Goal: Information Seeking & Learning: Find specific fact

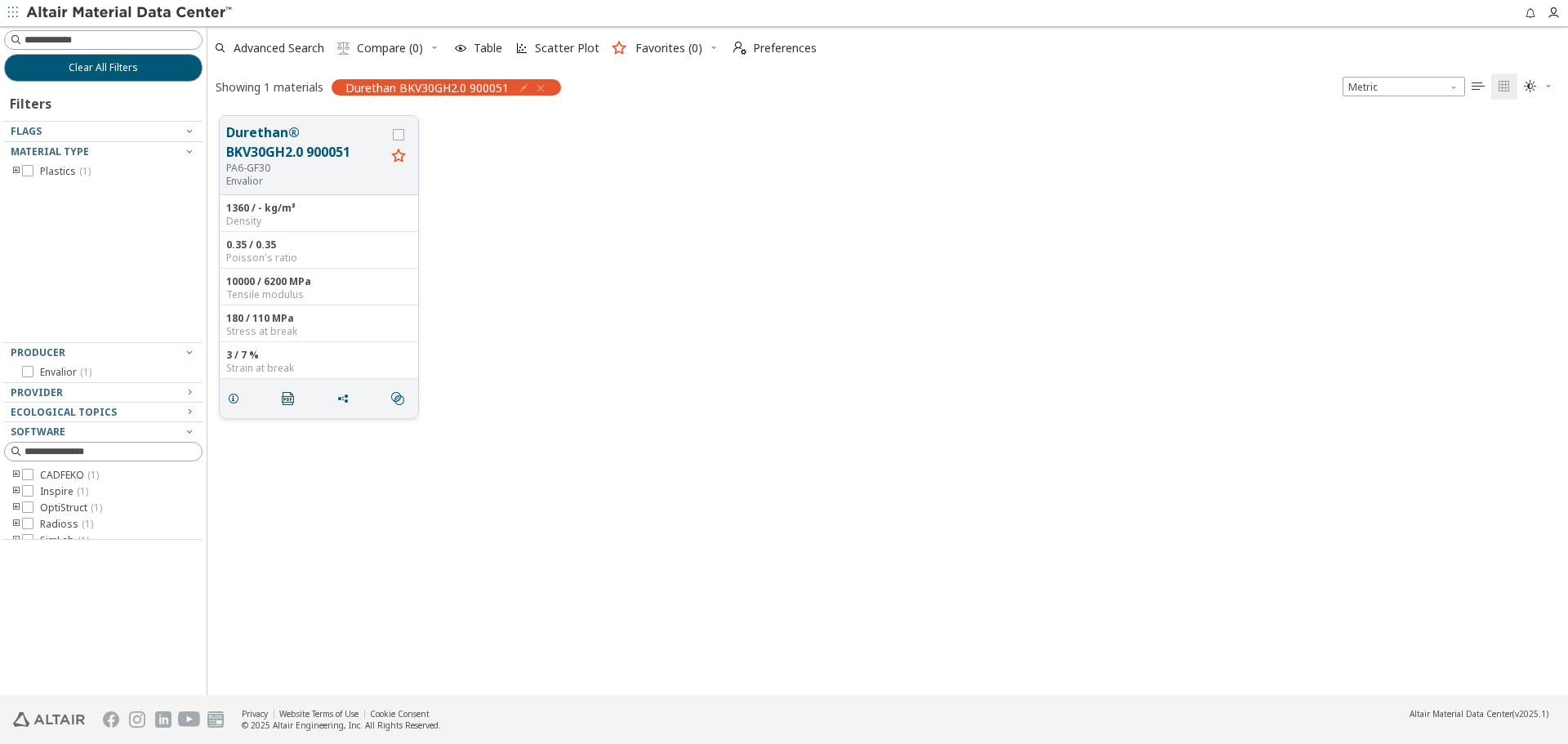
scroll to position [579, 1348]
click at [227, 132] on button "Durethan® BKV30GH2.0 900051" at bounding box center [306, 142] width 159 height 39
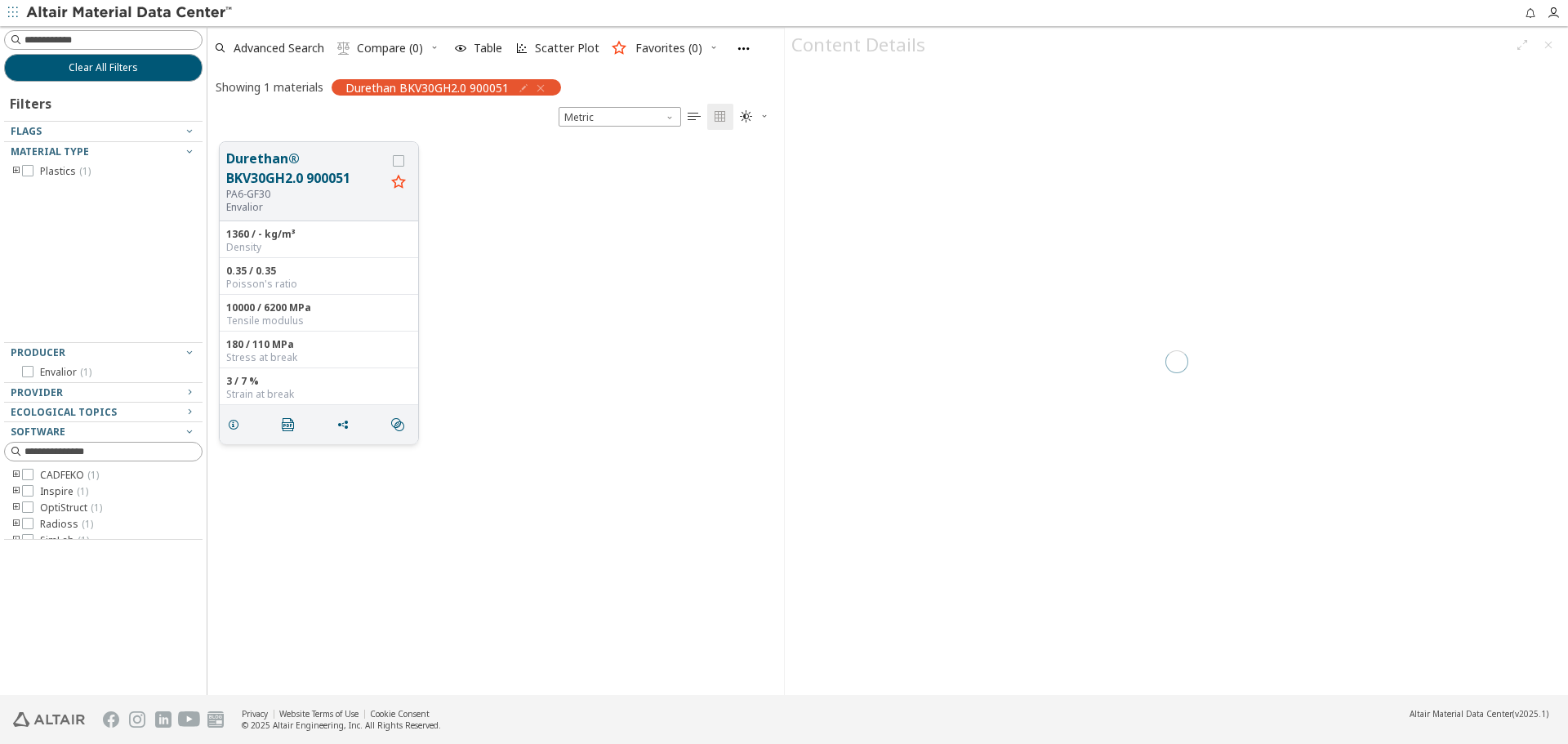
scroll to position [552, 565]
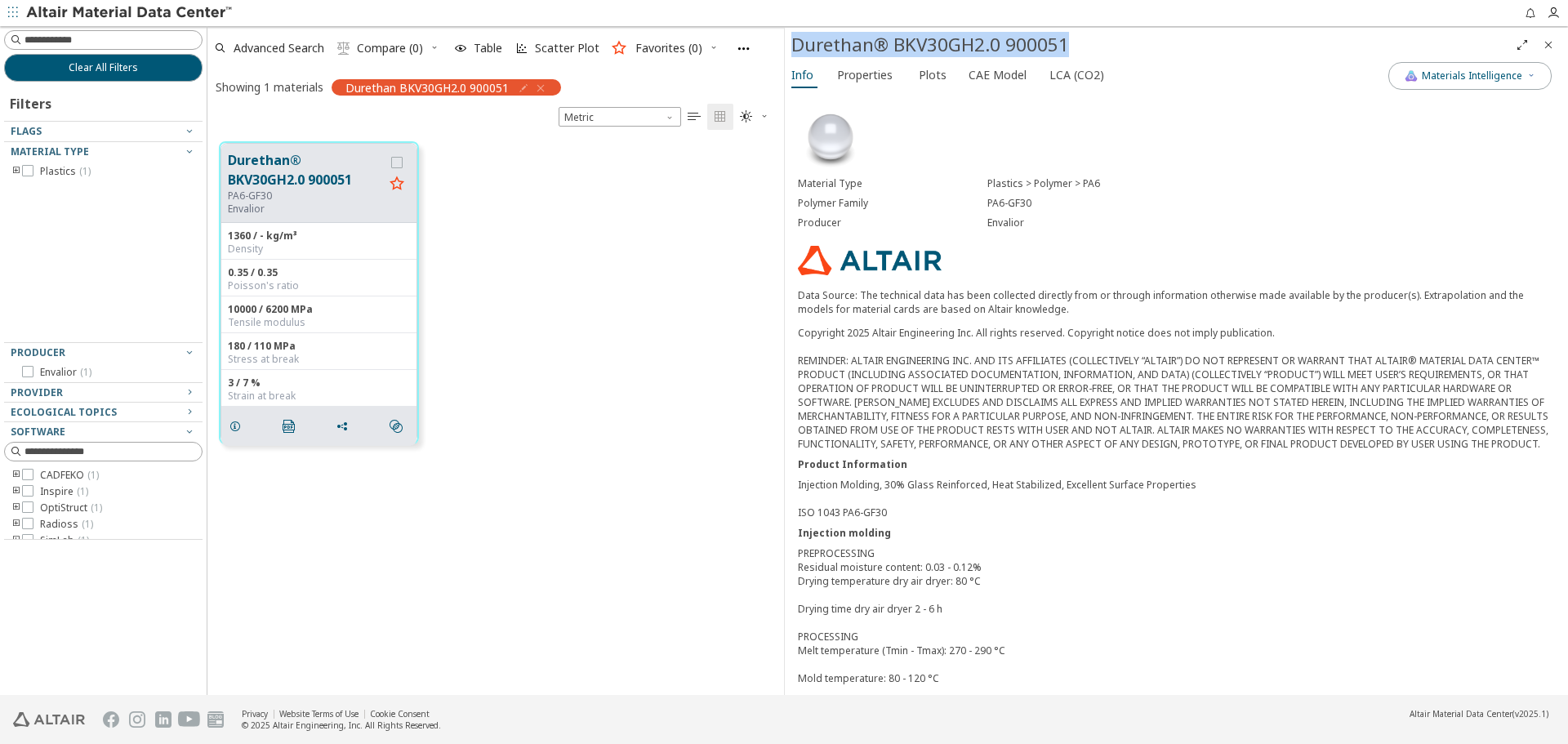
drag, startPoint x: 796, startPoint y: 48, endPoint x: 1075, endPoint y: 45, distance: 279.0
click at [1075, 45] on div "Durethan® BKV30GH2.0 900051" at bounding box center [1150, 45] width 718 height 26
copy div "Durethan® BKV30GH2.0 900051"
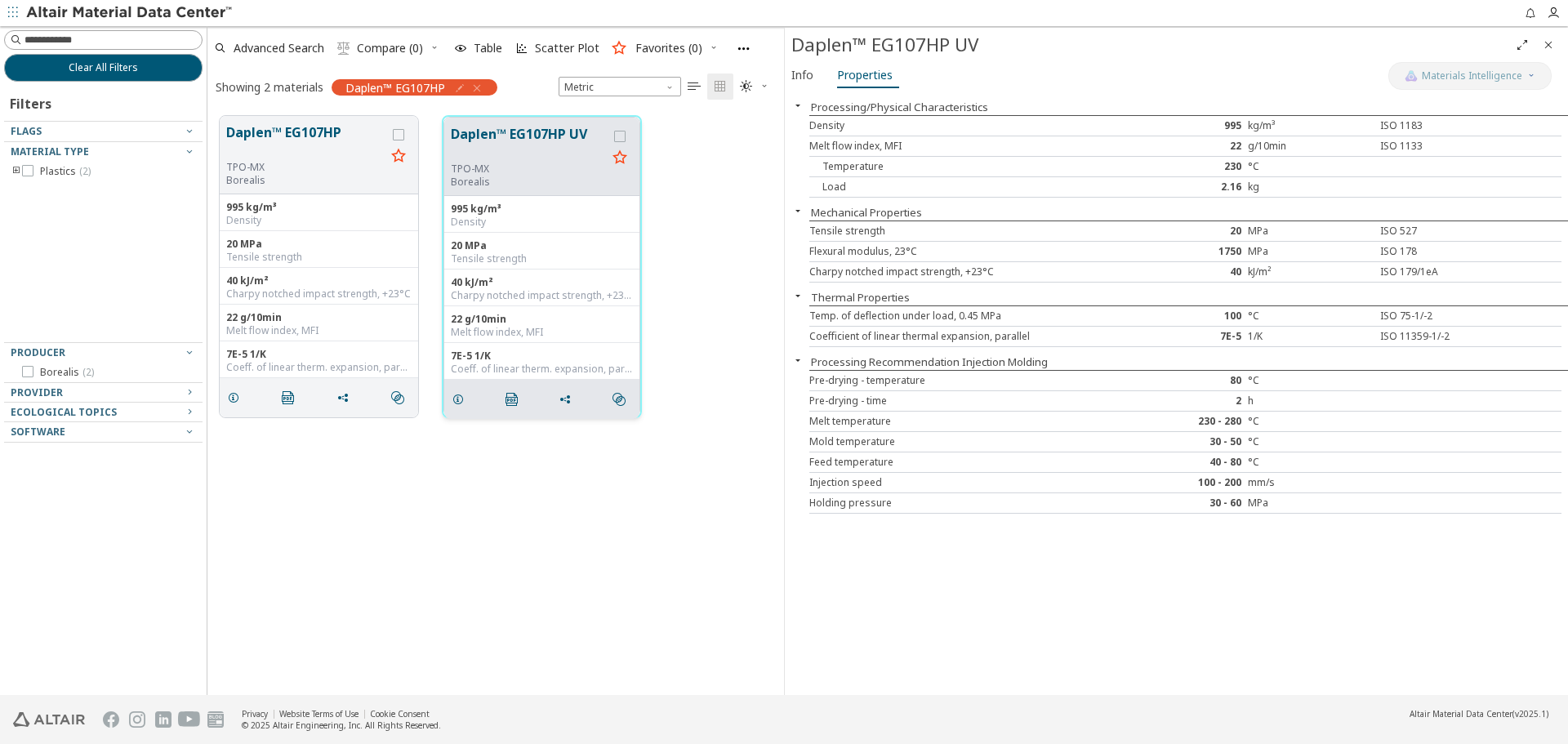
scroll to position [579, 565]
click at [822, 79] on div "Info Properties" at bounding box center [1087, 77] width 604 height 30
click at [816, 77] on button "Info" at bounding box center [805, 75] width 39 height 26
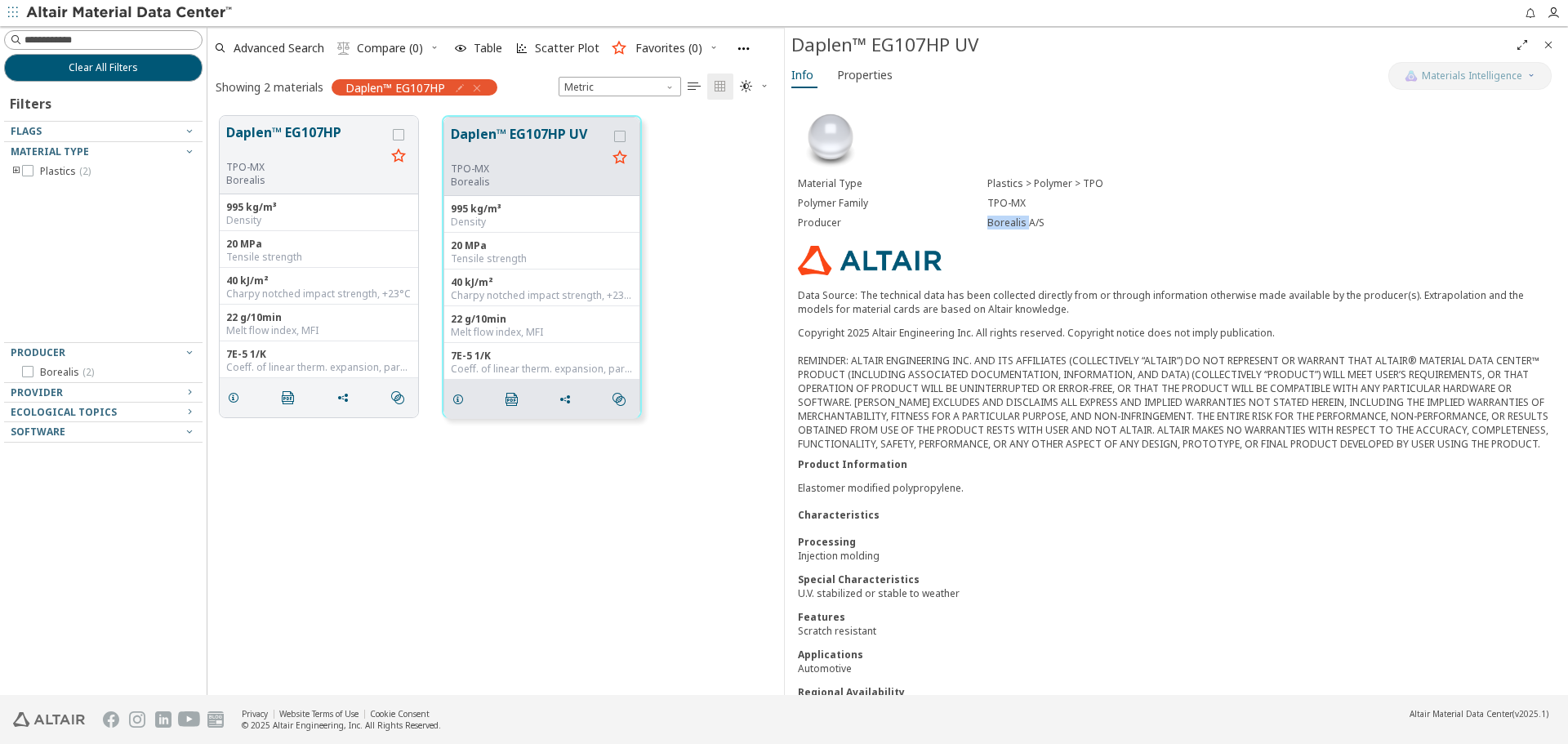
drag, startPoint x: 985, startPoint y: 222, endPoint x: 1024, endPoint y: 222, distance: 39.0
click at [1024, 222] on div "Borealis A/S" at bounding box center [1271, 222] width 568 height 13
copy div "Borealis"
click at [739, 559] on div "Daplen™ EG107HP TPO-MX Borealis 995 kg/m³ Density 20 MPa Tensile strength 40 kJ…" at bounding box center [496, 399] width 577 height 591
